Goal: Register for event/course

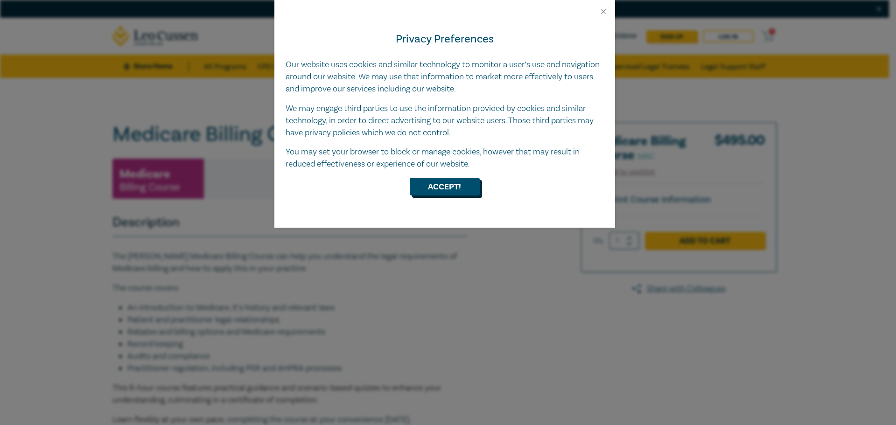
click at [425, 189] on button "Accept!" at bounding box center [445, 187] width 70 height 18
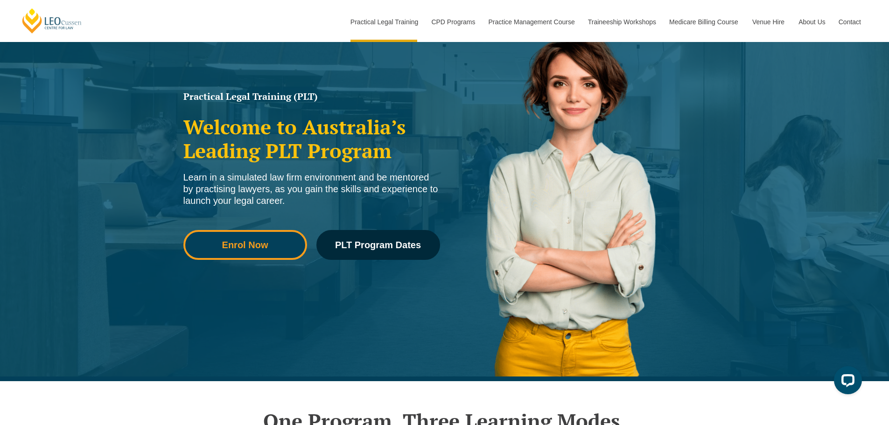
click at [224, 238] on link "Enrol Now" at bounding box center [245, 245] width 124 height 30
